Goal: Task Accomplishment & Management: Complete application form

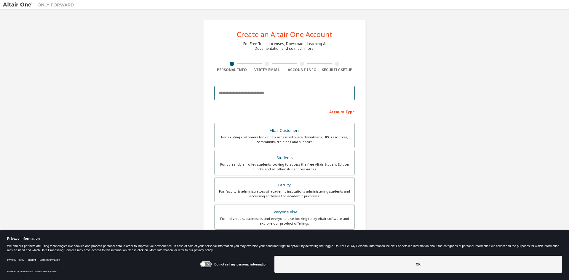
click at [245, 97] on input "email" at bounding box center [284, 93] width 141 height 14
type input "**********"
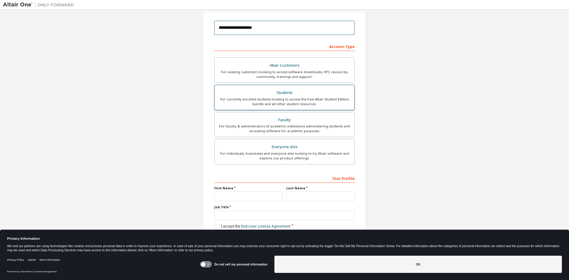
scroll to position [66, 0]
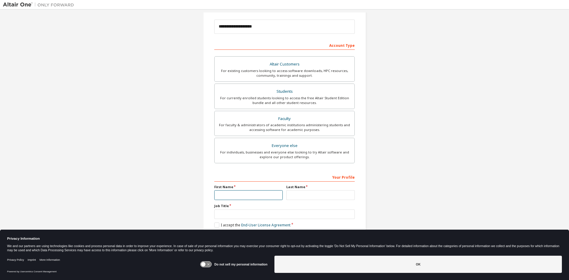
click at [238, 196] on input "text" at bounding box center [248, 195] width 68 height 10
type input "*"
type input "****"
click at [301, 197] on input "text" at bounding box center [320, 195] width 68 height 10
type input "******"
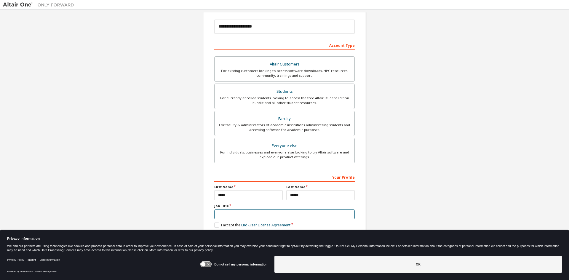
click at [242, 216] on input "text" at bounding box center [284, 215] width 141 height 10
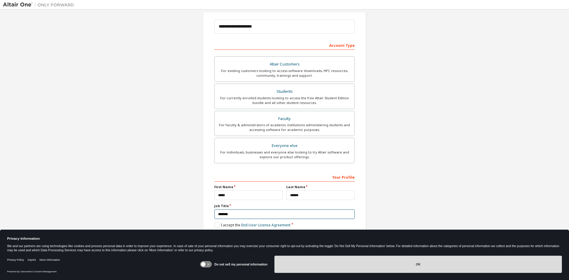
type input "*******"
click at [347, 266] on button "OK" at bounding box center [419, 264] width 288 height 17
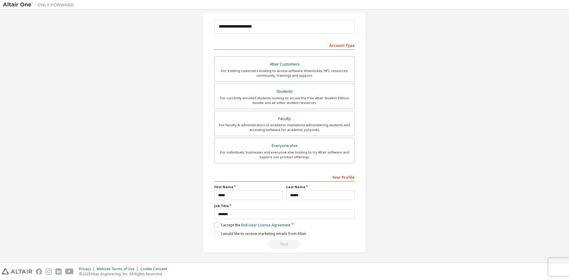
click at [219, 226] on label "I accept the End-User License Agreement" at bounding box center [252, 225] width 76 height 5
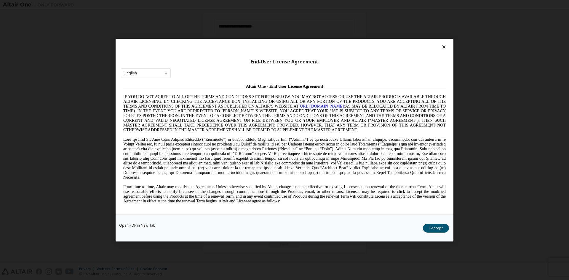
scroll to position [0, 0]
click at [430, 227] on button "I Accept" at bounding box center [436, 228] width 26 height 9
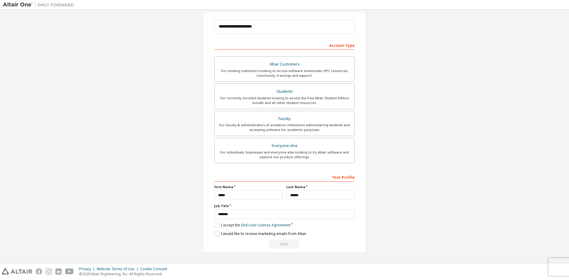
click at [216, 235] on label "I would like to receive marketing emails from Altair" at bounding box center [260, 233] width 92 height 5
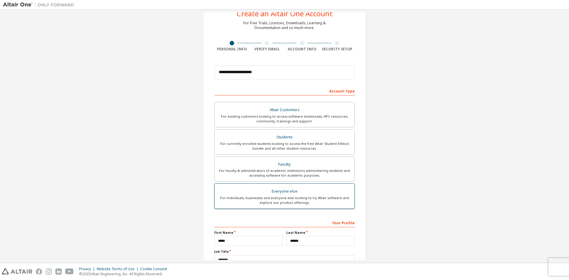
scroll to position [30, 0]
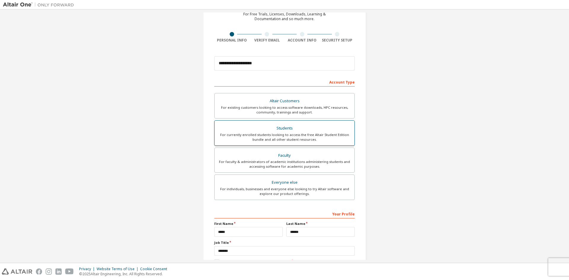
click at [284, 129] on div "Students" at bounding box center [284, 128] width 133 height 8
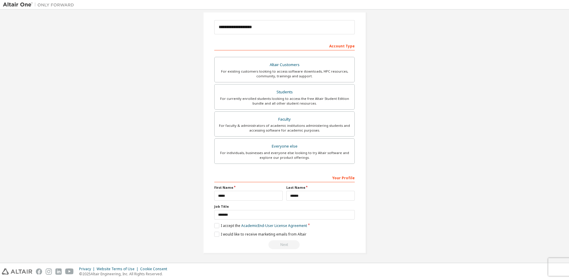
scroll to position [66, 0]
click at [214, 225] on label "I accept the Academic End-User License Agreement" at bounding box center [260, 225] width 93 height 5
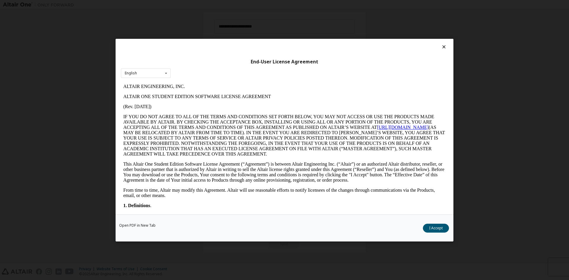
scroll to position [0, 0]
click at [430, 231] on button "I Accept" at bounding box center [436, 228] width 26 height 9
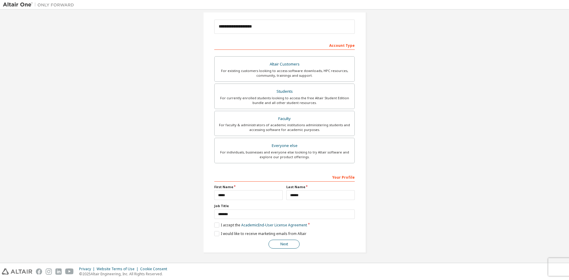
click at [290, 244] on button "Next" at bounding box center [284, 244] width 31 height 9
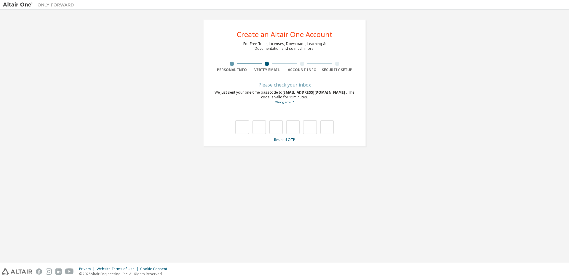
type input "*"
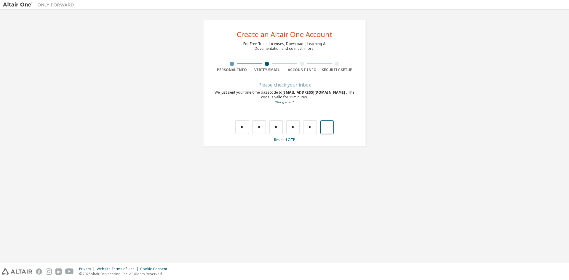
type input "*"
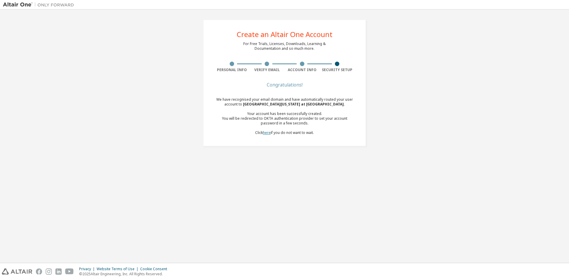
click at [264, 134] on link "here" at bounding box center [267, 132] width 8 height 5
